Goal: Obtain resource: Obtain resource

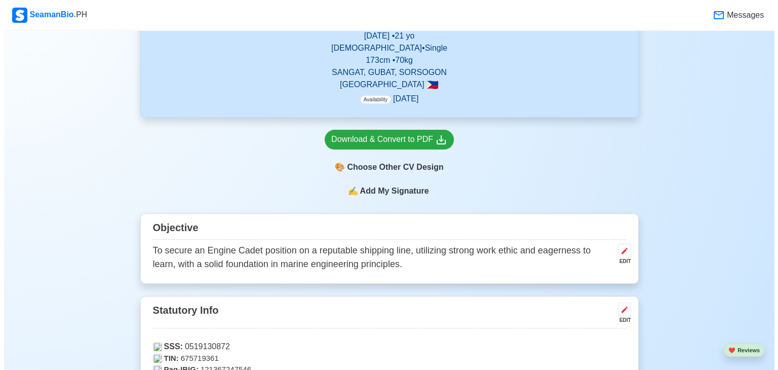
scroll to position [352, 0]
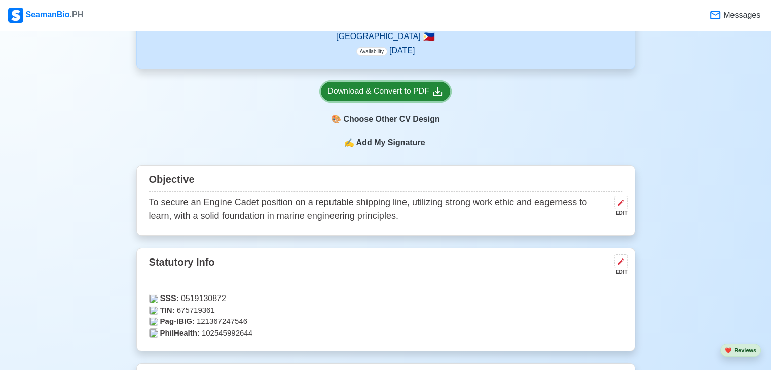
click at [422, 96] on div "Download & Convert to PDF" at bounding box center [385, 91] width 116 height 13
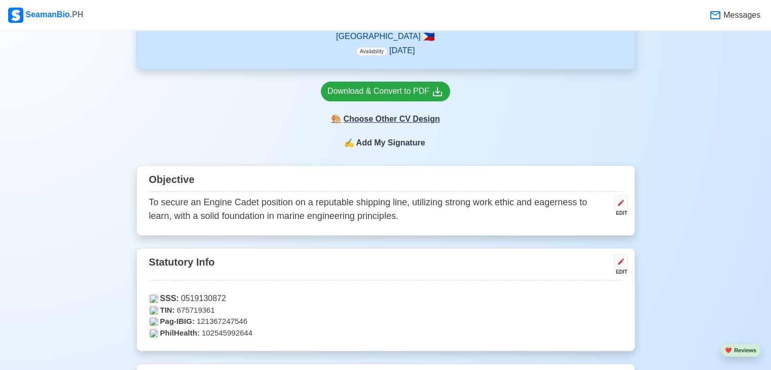
click at [400, 118] on div "🎨 Choose Other CV Design" at bounding box center [385, 118] width 129 height 19
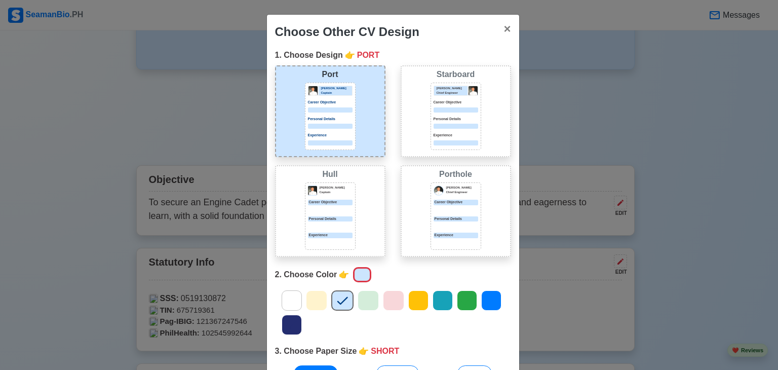
click at [316, 222] on div "Personal Details" at bounding box center [330, 222] width 45 height 13
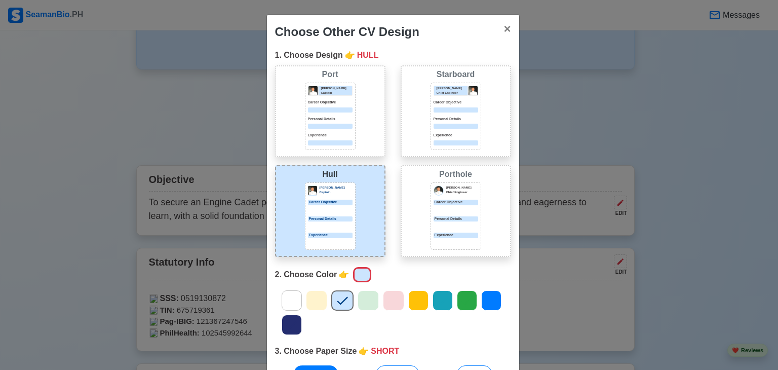
click at [338, 129] on div "[PERSON_NAME] Captain Career Objective Personal Details Experience" at bounding box center [330, 116] width 51 height 67
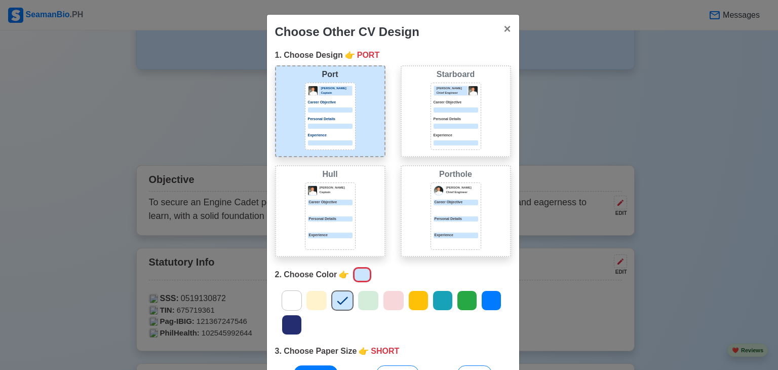
click at [328, 185] on p "[PERSON_NAME]" at bounding box center [336, 187] width 33 height 5
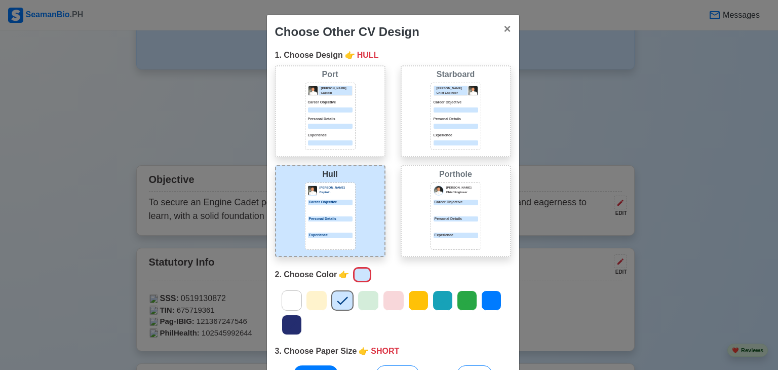
click at [346, 135] on p "Experience" at bounding box center [330, 136] width 45 height 6
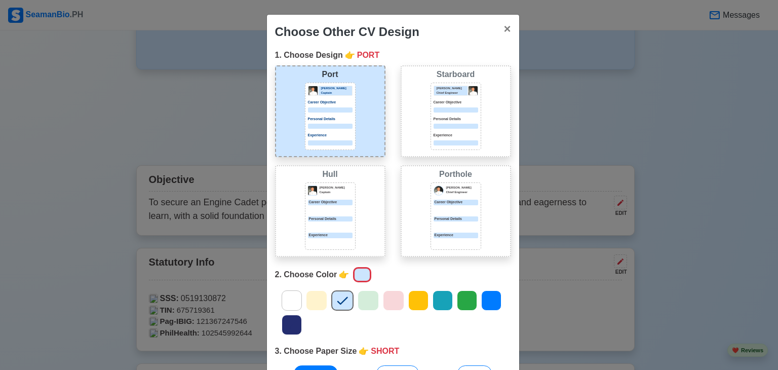
click at [353, 189] on div "[PERSON_NAME] [PERSON_NAME] Captain Career Objective Personal Details Experience" at bounding box center [330, 211] width 110 height 92
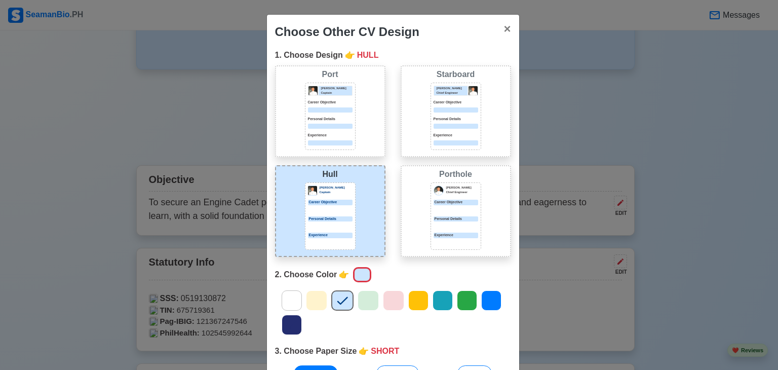
click at [365, 108] on div "Port [PERSON_NAME] Captain Career Objective Personal Details Experience" at bounding box center [330, 111] width 110 height 92
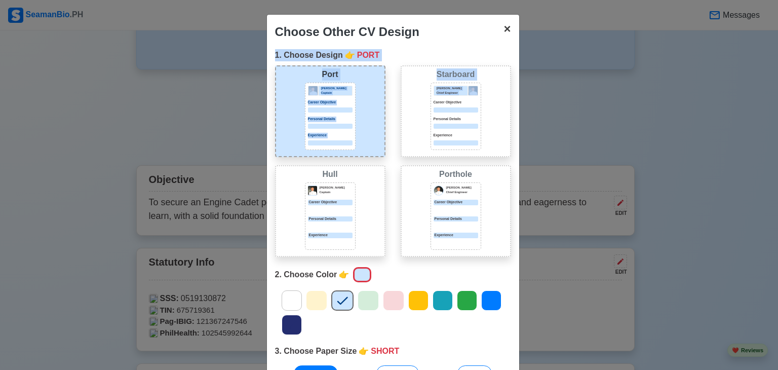
drag, startPoint x: 538, startPoint y: 82, endPoint x: 505, endPoint y: 31, distance: 61.1
click at [505, 31] on div "Choose Other CV Design × Close 1. Choose Design 👉 PORT Port [PERSON_NAME] Capta…" at bounding box center [389, 185] width 778 height 370
click at [505, 31] on span "×" at bounding box center [507, 29] width 7 height 14
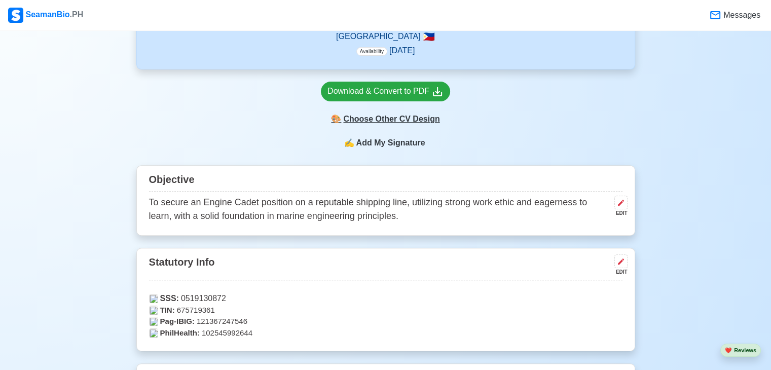
click at [403, 116] on div "🎨 Choose Other CV Design" at bounding box center [385, 118] width 129 height 19
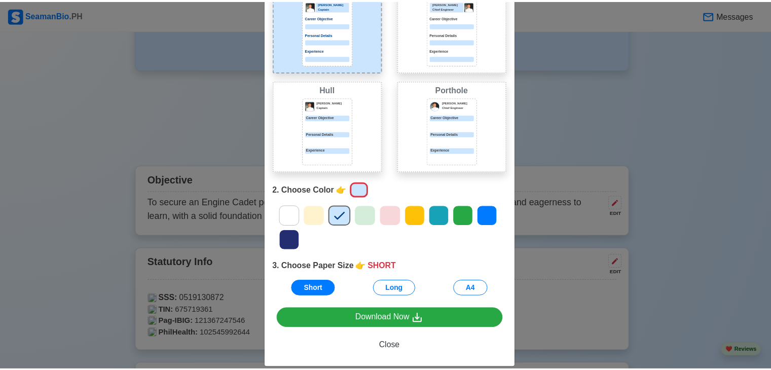
scroll to position [0, 0]
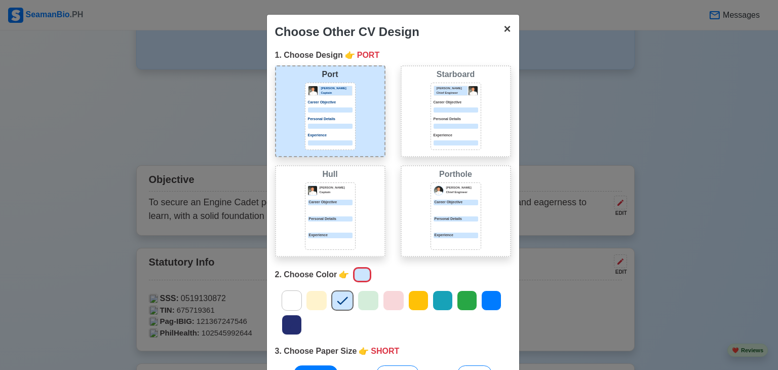
click at [497, 26] on button "× Close" at bounding box center [507, 29] width 23 height 28
